Goal: Find specific page/section: Find specific page/section

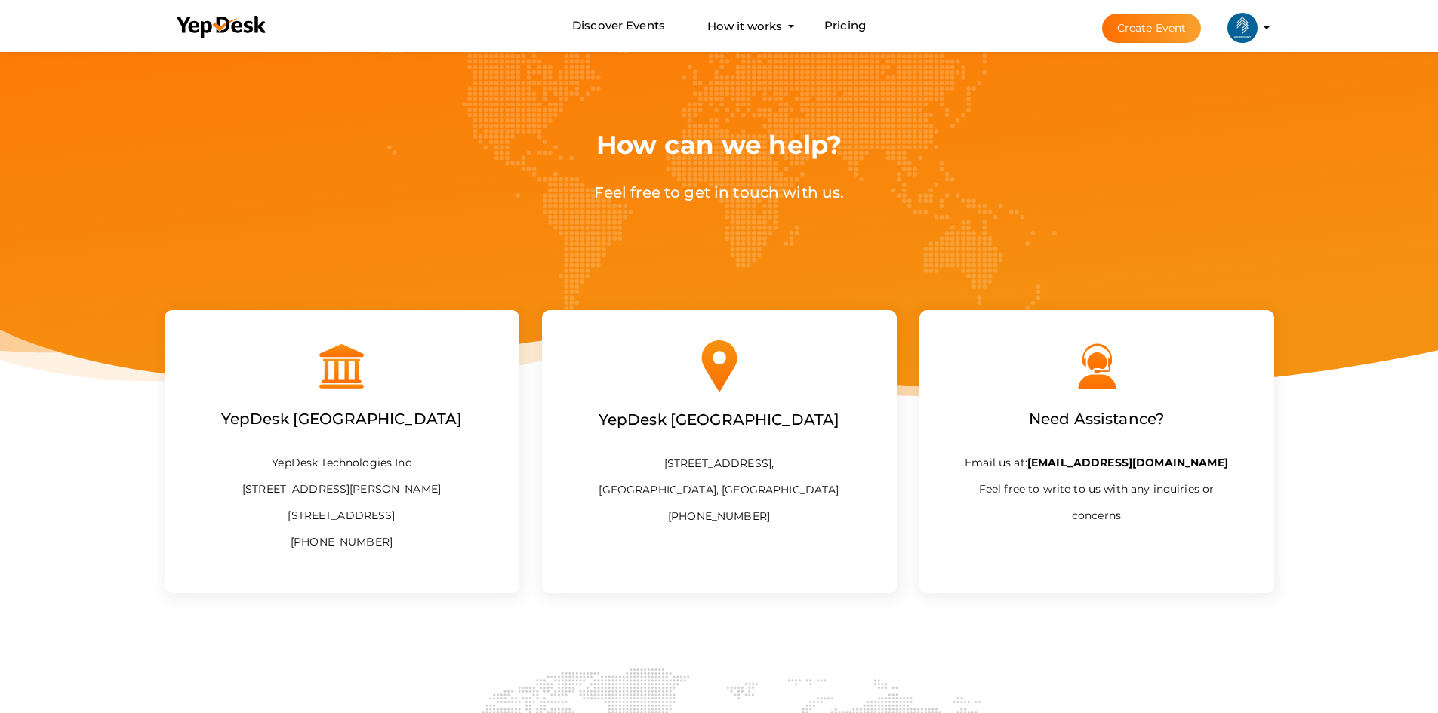
scroll to position [75, 0]
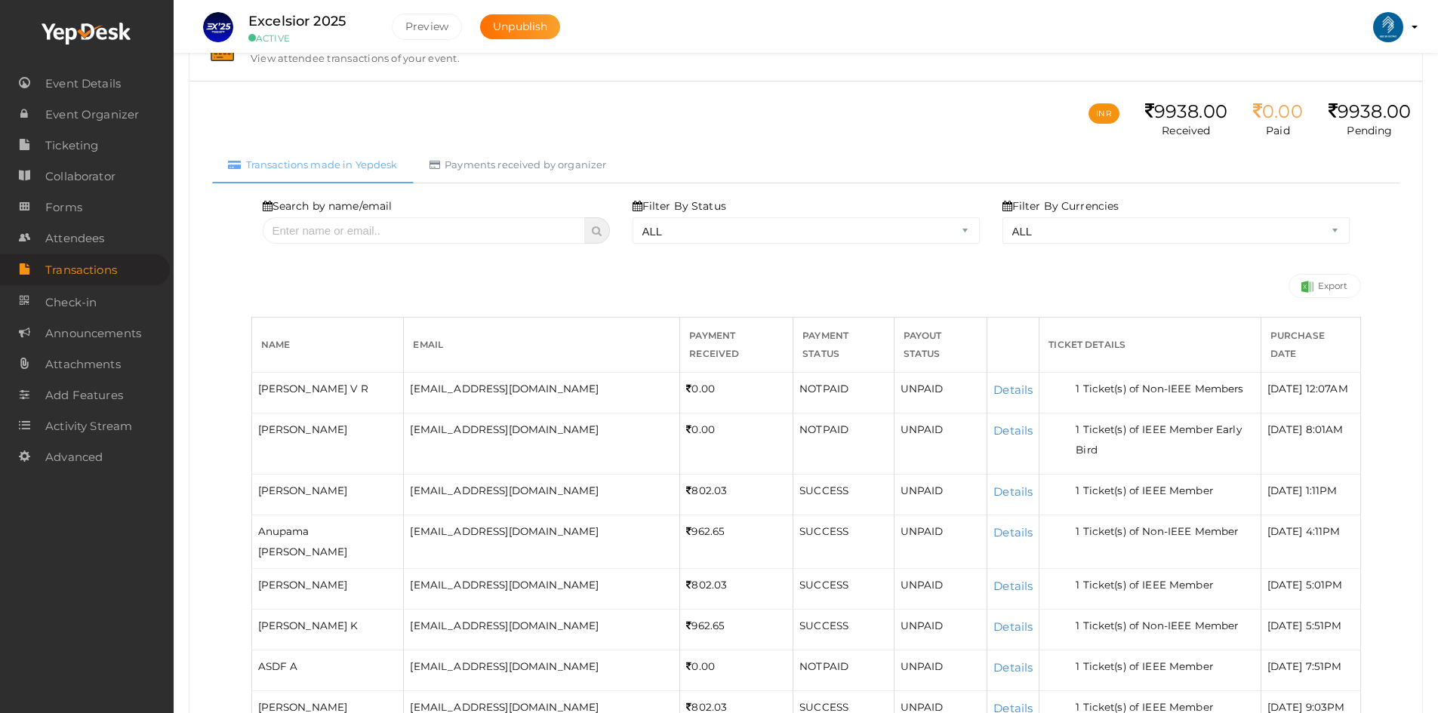
scroll to position [75, 0]
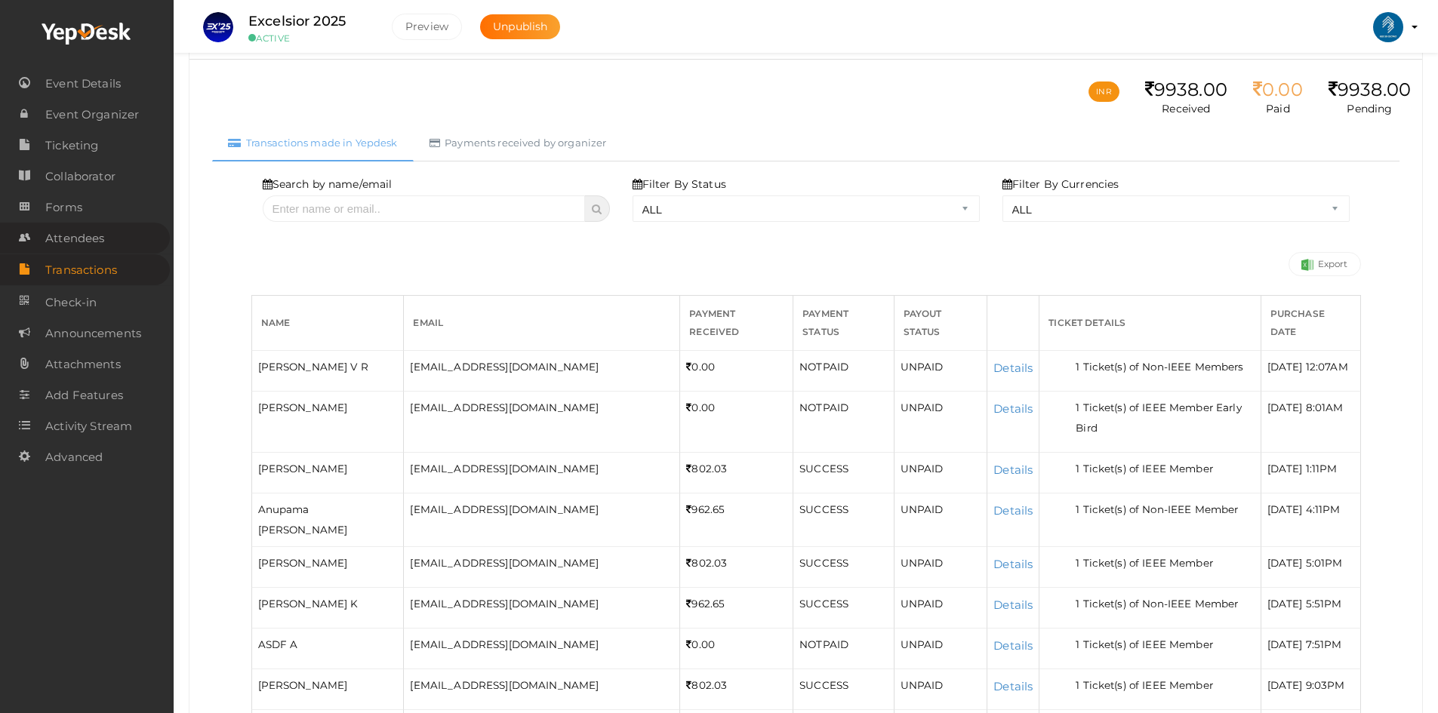
click at [115, 235] on link "Attendees" at bounding box center [85, 238] width 170 height 31
